Goal: Transaction & Acquisition: Purchase product/service

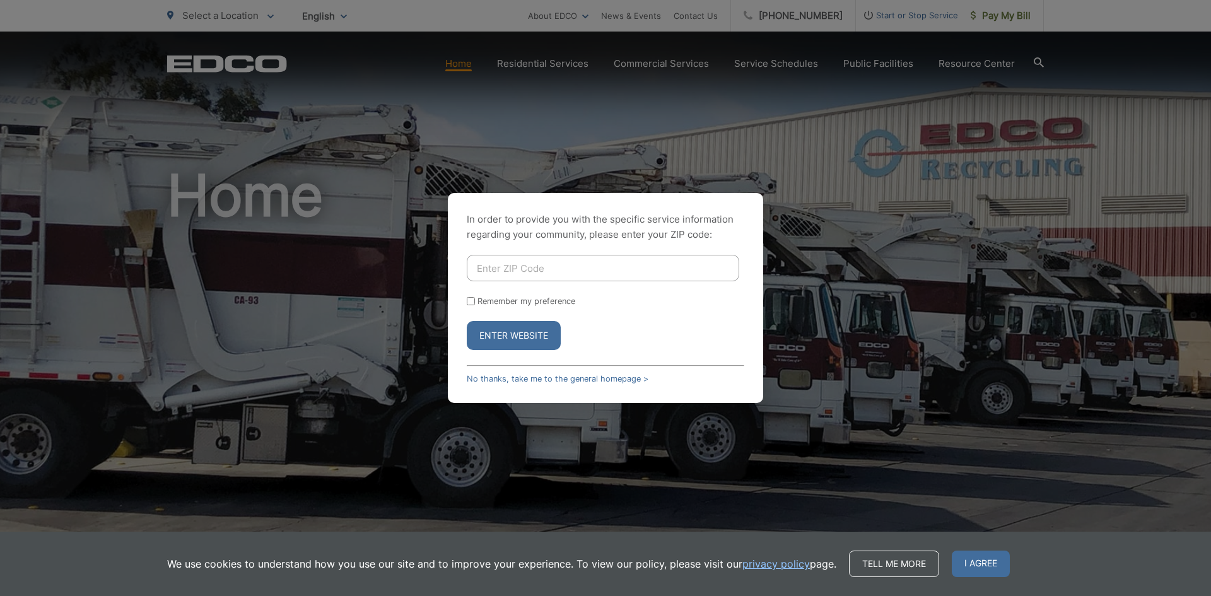
click at [518, 271] on input "Enter ZIP Code" at bounding box center [603, 268] width 272 height 26
type input "92020"
click at [513, 340] on button "Enter Website" at bounding box center [514, 335] width 94 height 29
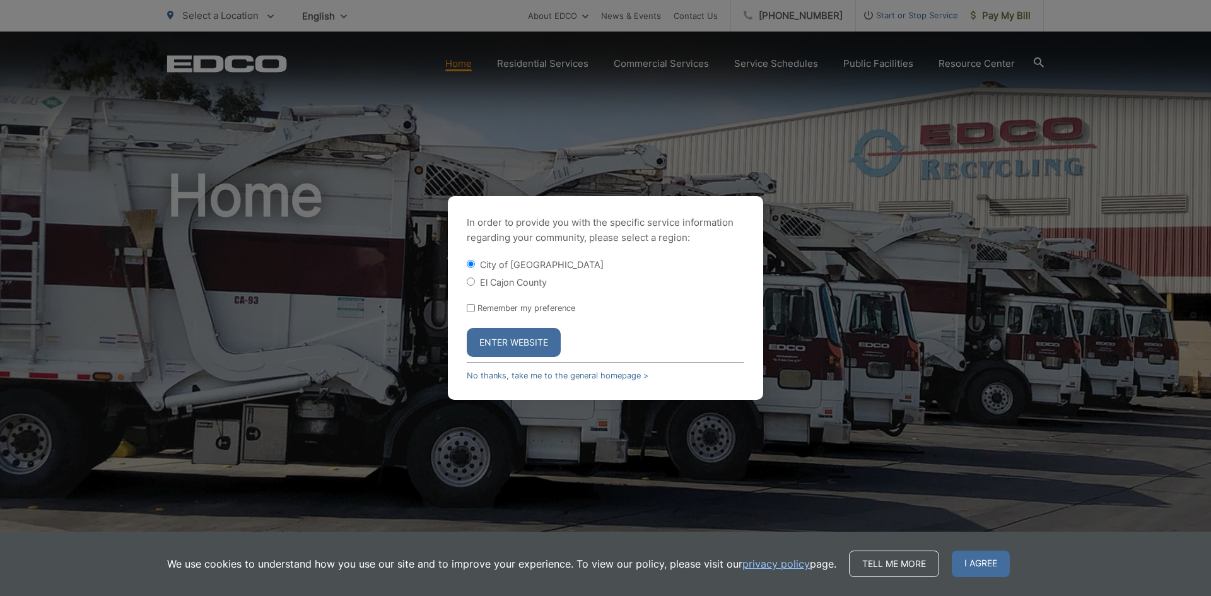
click at [506, 344] on button "Enter Website" at bounding box center [514, 342] width 94 height 29
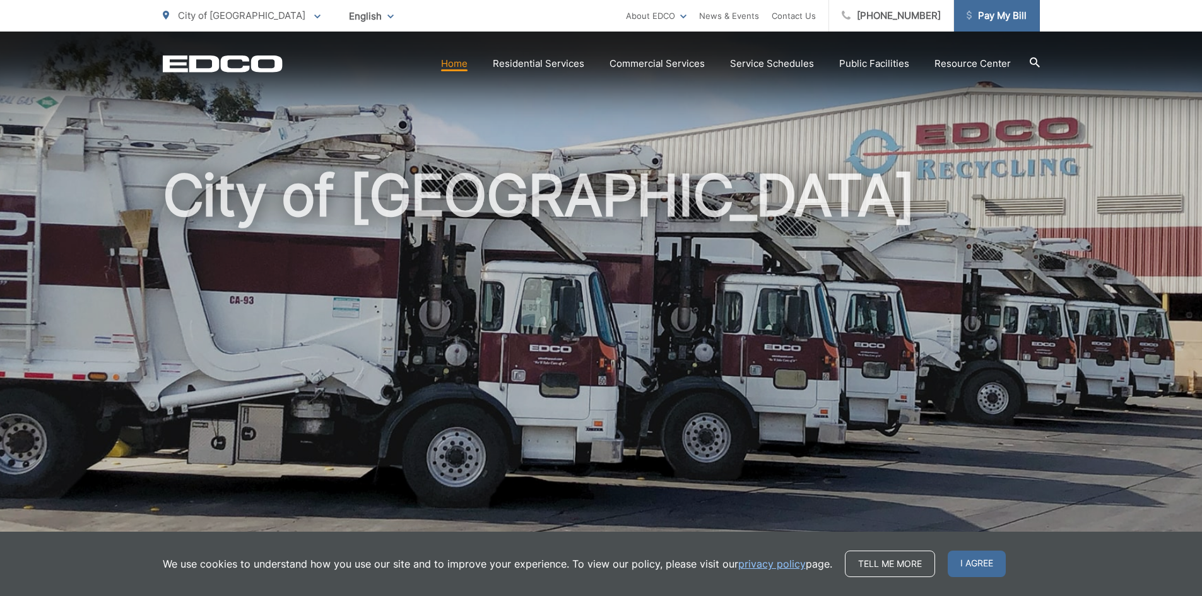
click at [989, 18] on span "Pay My Bill" at bounding box center [996, 15] width 60 height 15
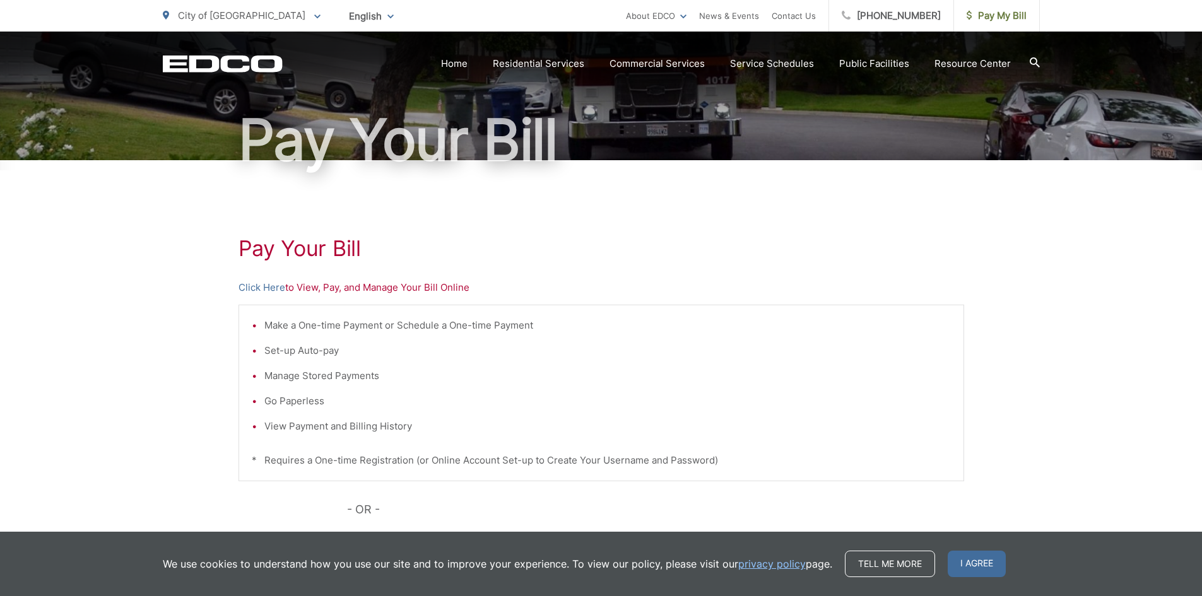
scroll to position [126, 0]
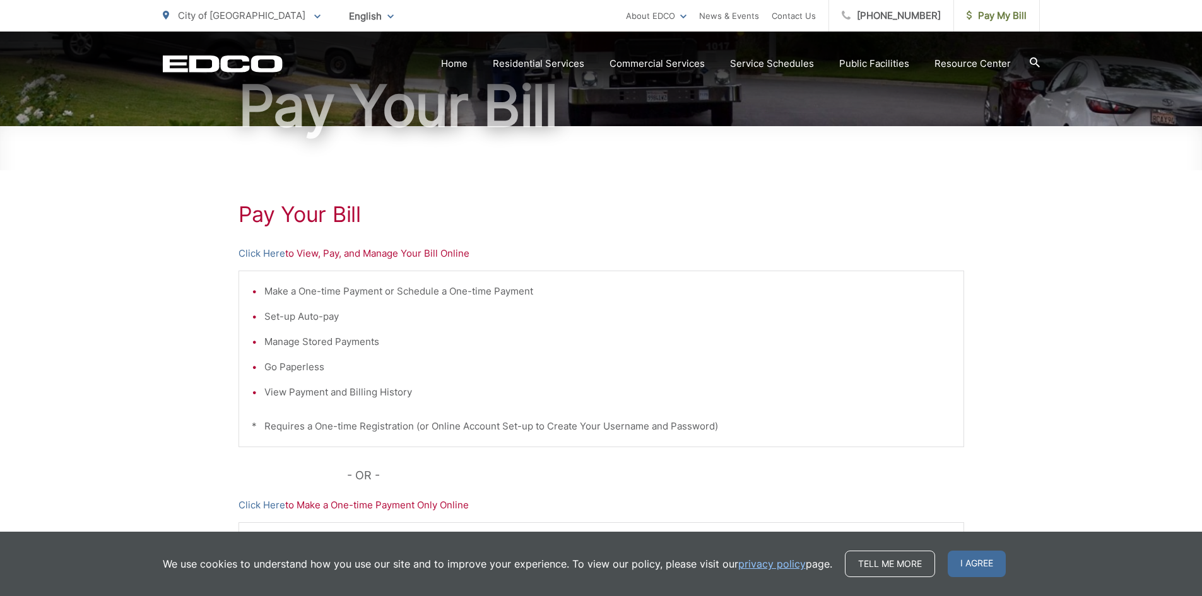
click at [331, 507] on p "Click Here to Make a One-time Payment Only Online" at bounding box center [600, 505] width 725 height 15
click at [263, 507] on link "Click Here" at bounding box center [261, 505] width 47 height 15
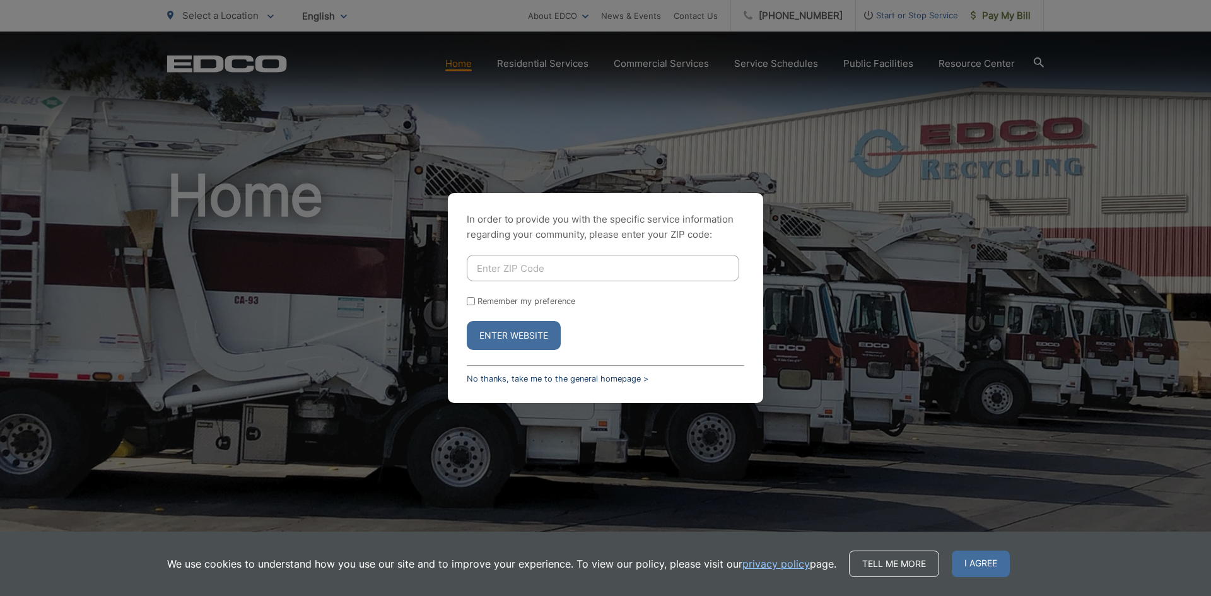
click at [580, 377] on link "No thanks, take me to the general homepage >" at bounding box center [558, 378] width 182 height 9
